Goal: Task Accomplishment & Management: Complete application form

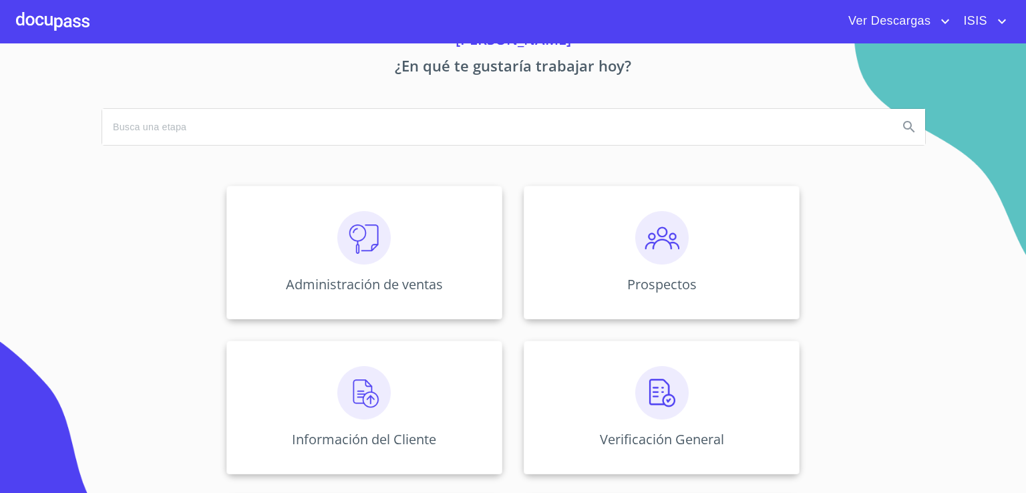
scroll to position [134, 0]
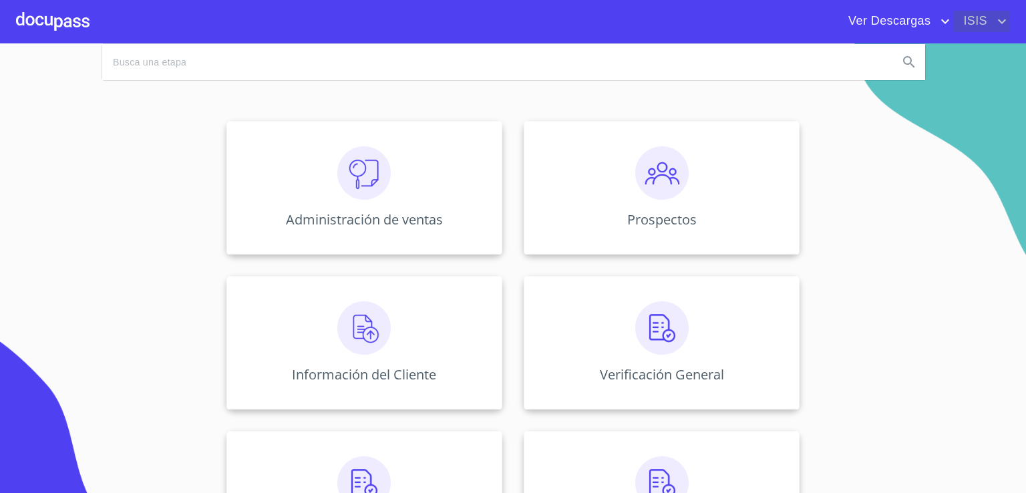
click at [987, 14] on span "ISIS" at bounding box center [973, 21] width 41 height 21
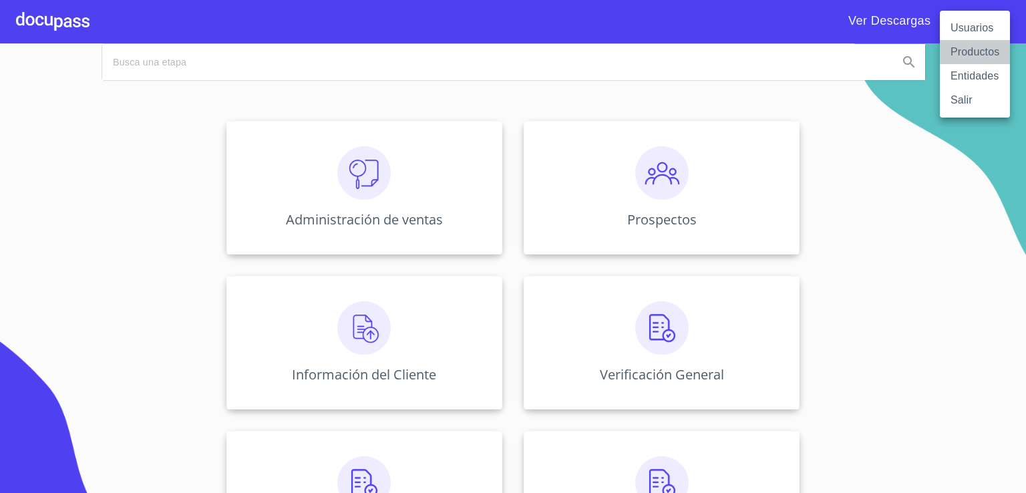
click at [963, 40] on li "Productos" at bounding box center [975, 52] width 70 height 24
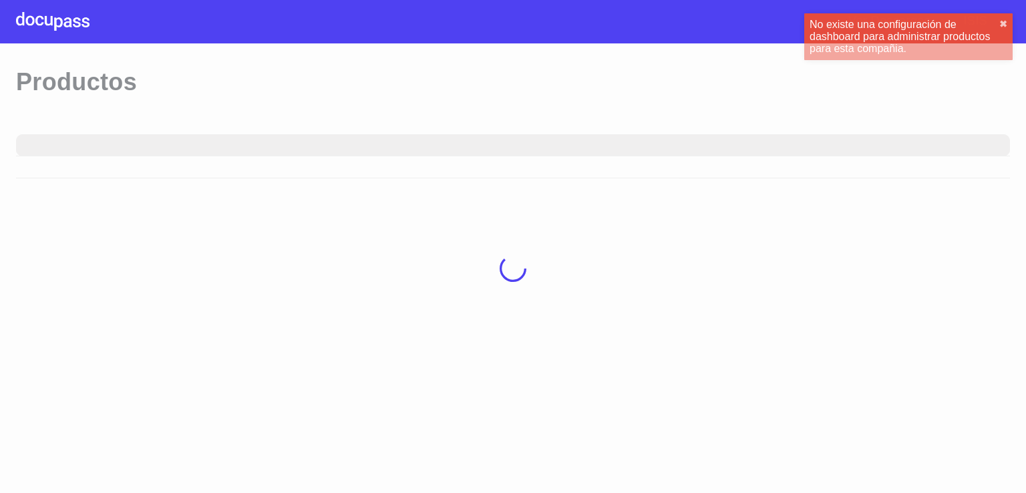
click at [974, 19] on div "No existe una configuración de dashboard para administrar productos para esta c…" at bounding box center [905, 37] width 190 height 36
click at [1003, 21] on button "✖︎" at bounding box center [1003, 24] width 8 height 11
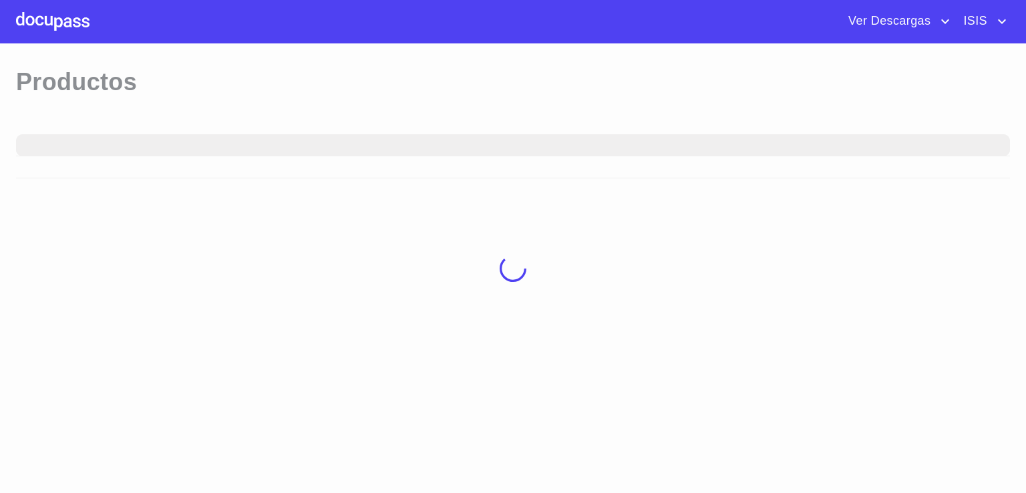
click at [993, 19] on span "ISIS" at bounding box center [981, 21] width 57 height 21
click at [988, 20] on li "Usuarios" at bounding box center [975, 28] width 70 height 24
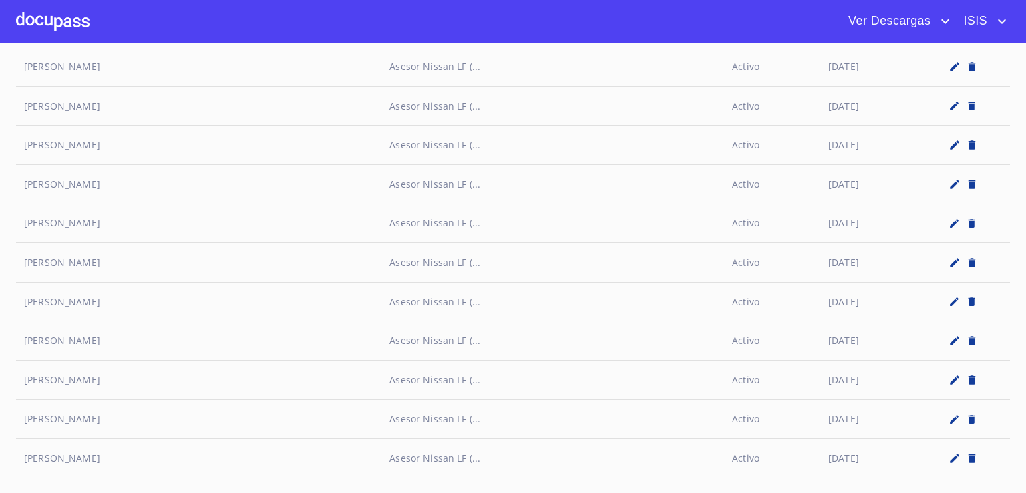
scroll to position [6116, 0]
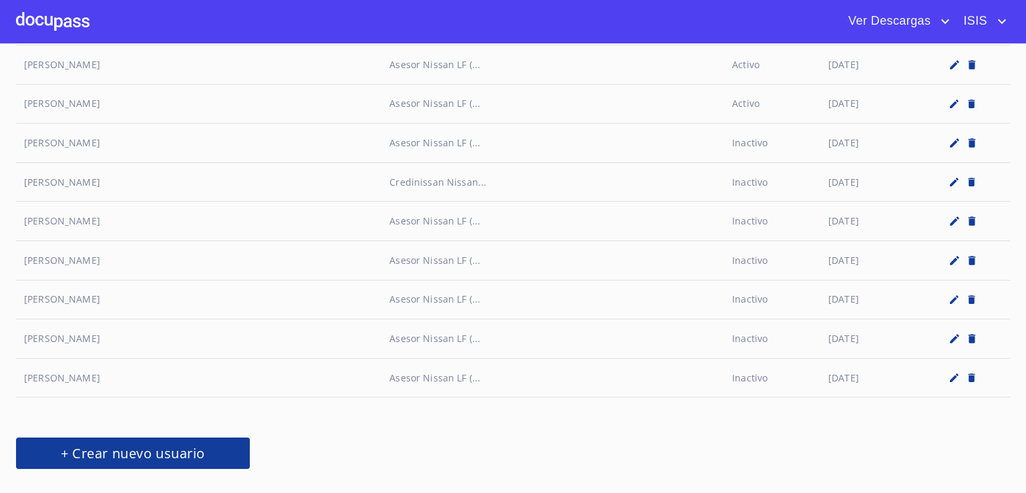
click at [121, 442] on span "+ Crear nuevo usuario" at bounding box center [133, 453] width 202 height 23
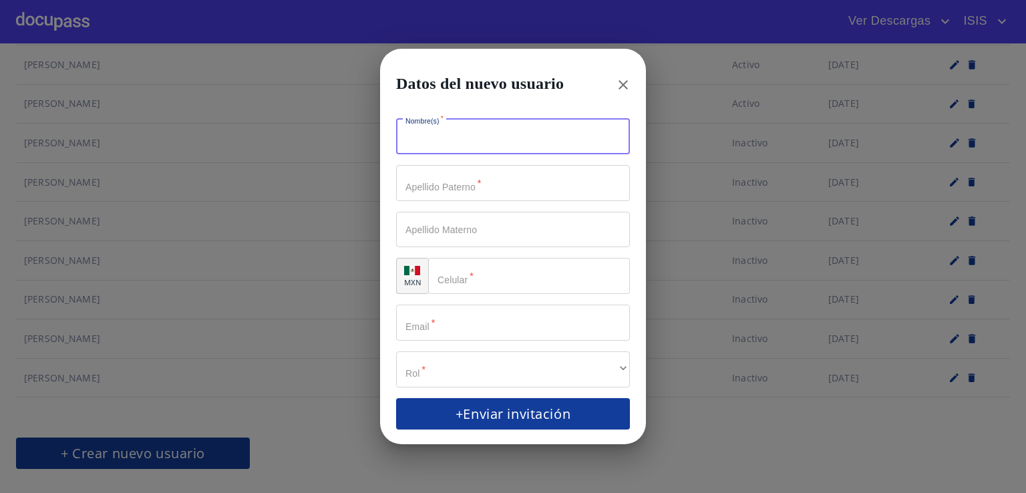
click at [444, 144] on input "Nombre(s)   *" at bounding box center [513, 137] width 234 height 36
type input "[PERSON_NAME]"
click at [583, 155] on input "Nombre(s)   *" at bounding box center [489, 137] width 187 height 36
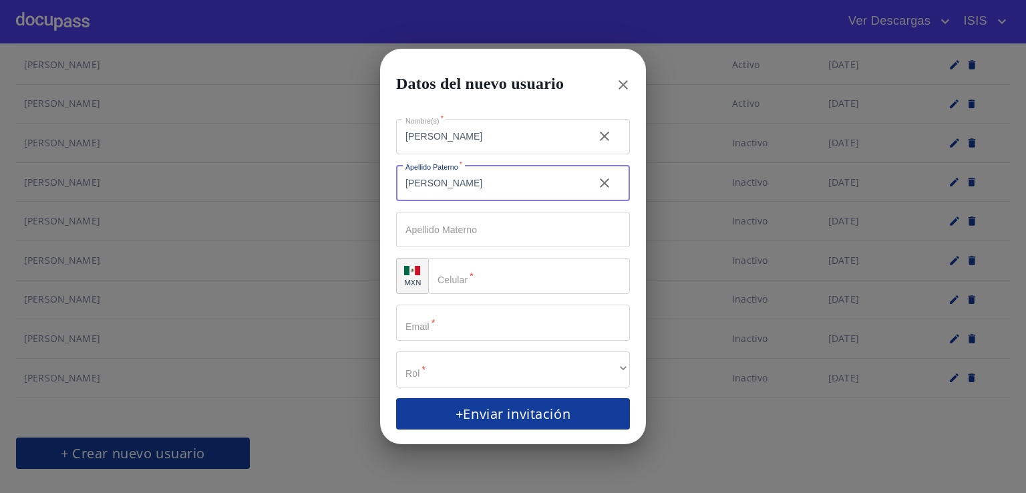
type input "[PERSON_NAME]"
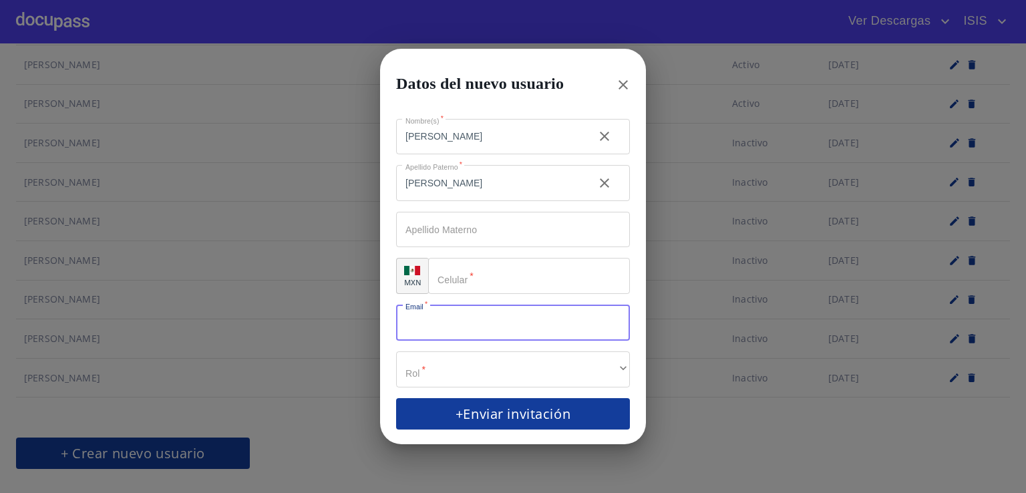
click at [488, 324] on input "Nombre(s)   *" at bounding box center [513, 323] width 234 height 36
paste input "[PERSON_NAME][EMAIL_ADDRESS][PERSON_NAME][DOMAIN_NAME]"
type input "[PERSON_NAME][EMAIL_ADDRESS][PERSON_NAME][DOMAIN_NAME]"
click at [452, 278] on div "​" at bounding box center [529, 276] width 202 height 36
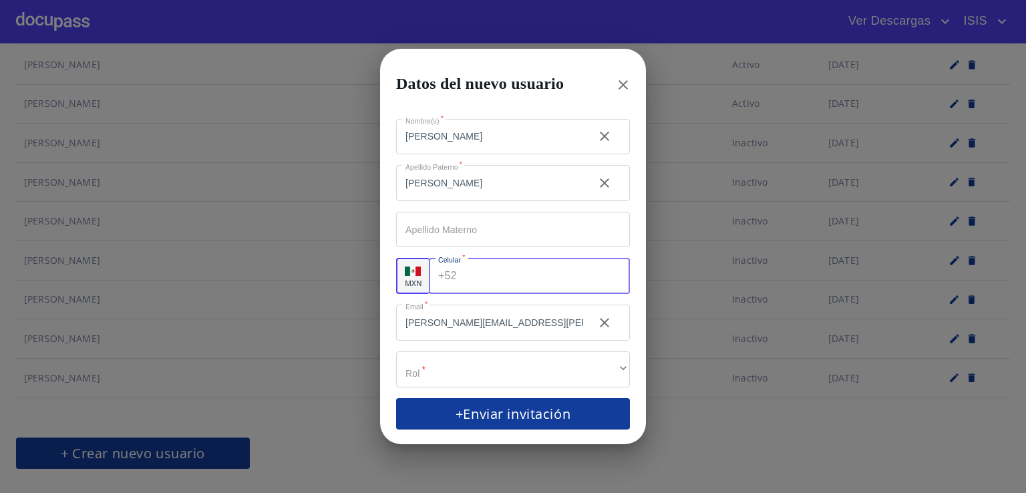
paste input "[PHONE_NUMBER]"
type input "[PHONE_NUMBER]"
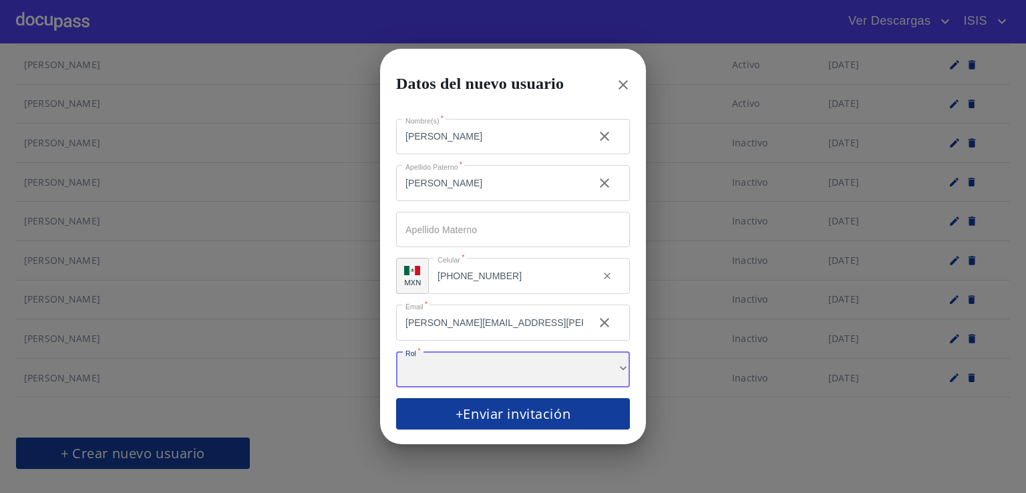
click at [490, 380] on div "​" at bounding box center [513, 369] width 234 height 36
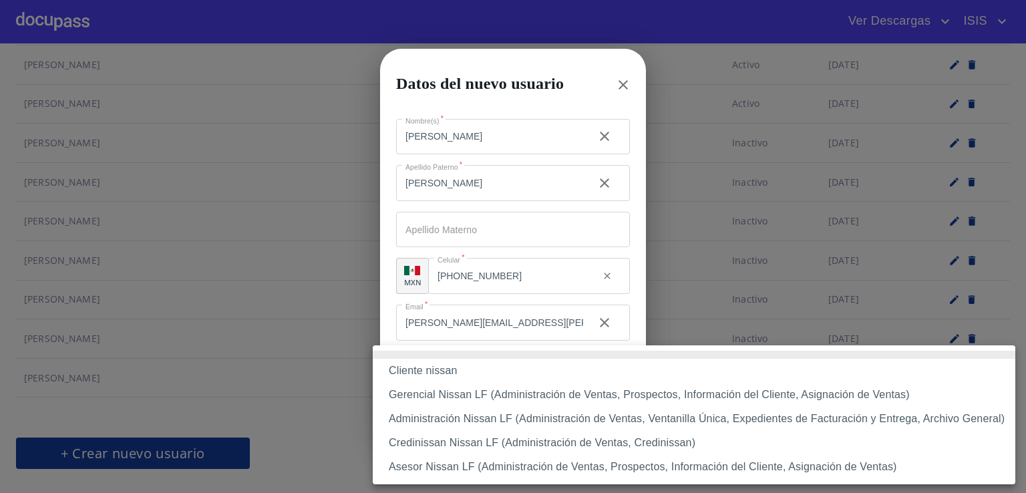
click at [496, 395] on li "Gerencial Nissan LF (Administración de Ventas, Prospectos, Información del Clie…" at bounding box center [694, 395] width 643 height 24
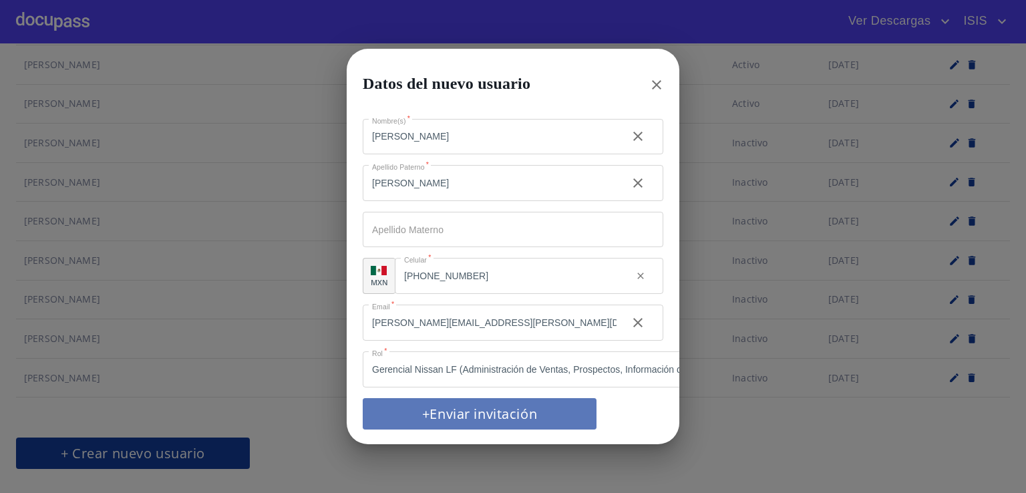
click at [508, 415] on span "+Enviar invitación" at bounding box center [480, 413] width 202 height 23
